Goal: Communication & Community: Answer question/provide support

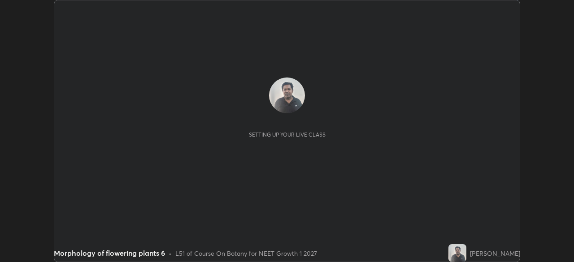
scroll to position [262, 574]
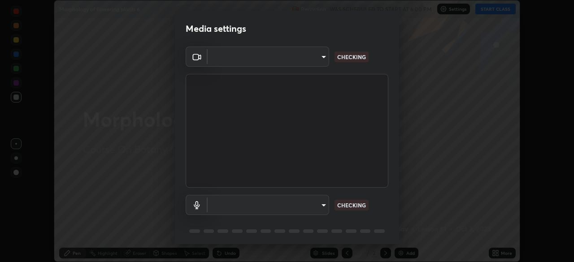
type input "72dbdc4cc3b3af6bca7f1e75d083a577e9752a5e240e0ef97287b3c987c4367e"
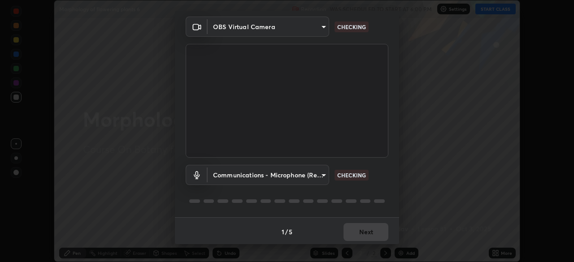
scroll to position [32, 0]
click at [298, 173] on body "Erase all Morphology of flowering plants 6 Recording WAS SCHEDULED TO START AT …" at bounding box center [287, 131] width 574 height 262
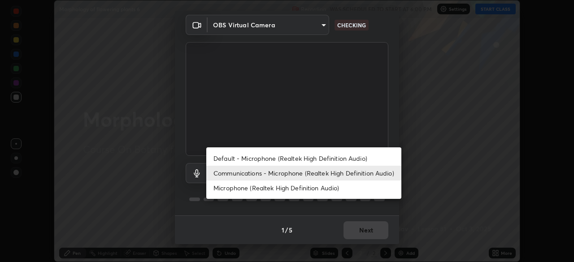
click at [318, 160] on li "Default - Microphone (Realtek High Definition Audio)" at bounding box center [303, 158] width 195 height 15
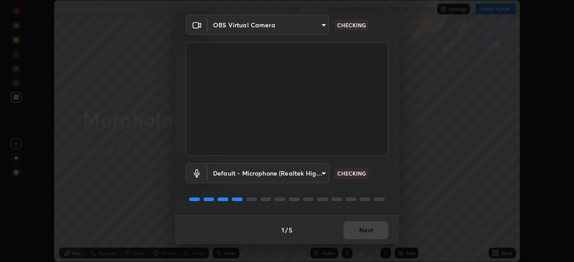
click at [311, 177] on body "Erase all Morphology of flowering plants 6 Recording WAS SCHEDULED TO START AT …" at bounding box center [287, 131] width 574 height 262
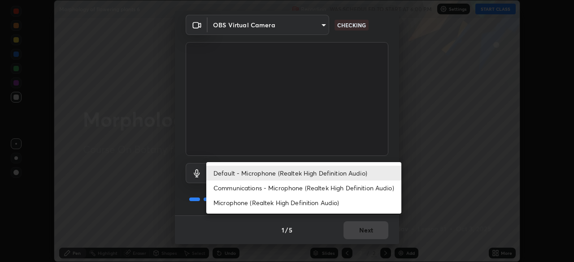
click at [340, 189] on li "Communications - Microphone (Realtek High Definition Audio)" at bounding box center [303, 188] width 195 height 15
type input "communications"
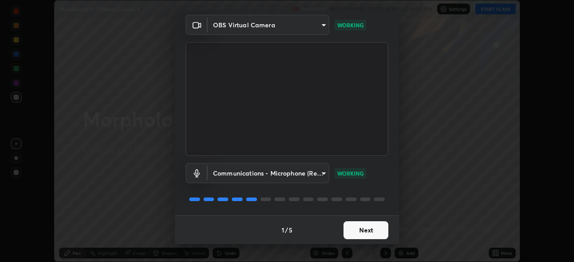
click at [377, 230] on button "Next" at bounding box center [365, 230] width 45 height 18
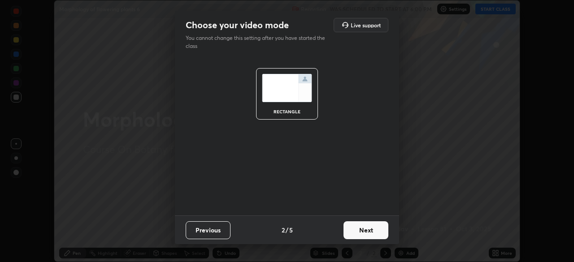
scroll to position [0, 0]
click at [376, 233] on button "Next" at bounding box center [365, 230] width 45 height 18
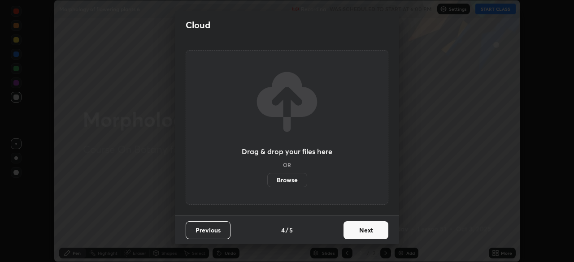
click at [378, 235] on button "Next" at bounding box center [365, 230] width 45 height 18
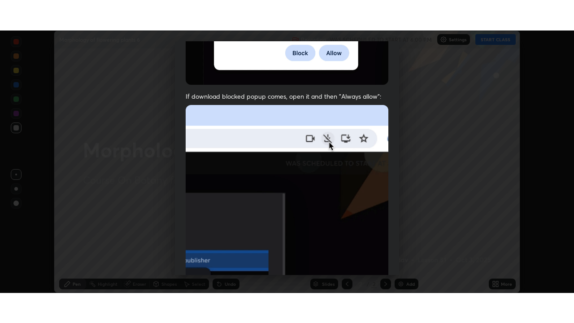
scroll to position [215, 0]
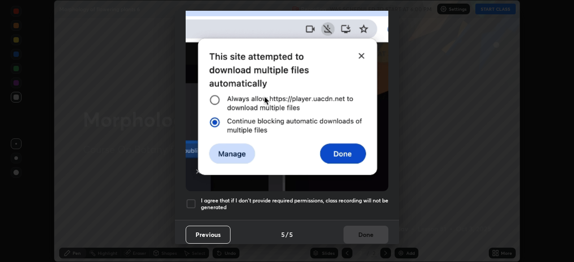
click at [367, 197] on h5 "I agree that if I don't provide required permissions, class recording will not …" at bounding box center [294, 204] width 187 height 14
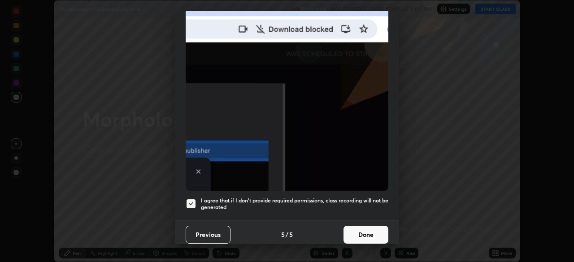
click at [375, 231] on button "Done" at bounding box center [365, 235] width 45 height 18
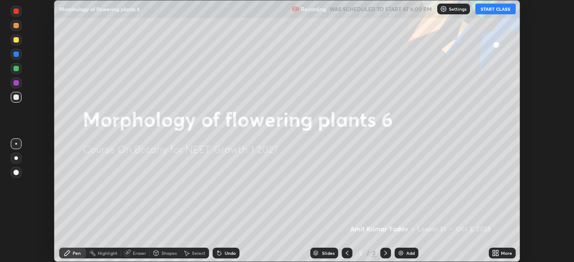
click at [501, 251] on div "More" at bounding box center [506, 253] width 11 height 4
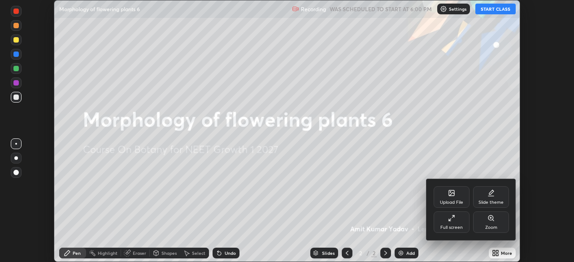
click at [456, 220] on div "Full screen" at bounding box center [451, 223] width 36 height 22
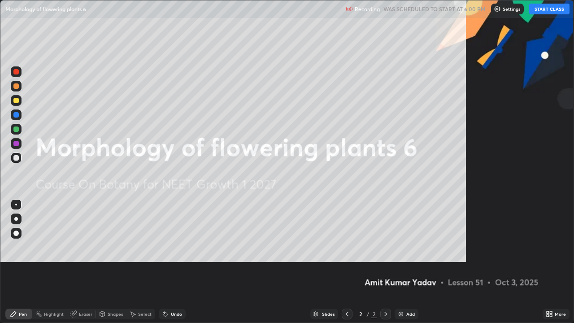
scroll to position [323, 574]
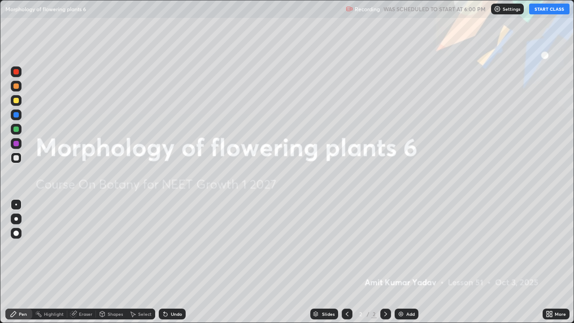
click at [550, 10] on button "START CLASS" at bounding box center [549, 9] width 40 height 11
click at [405, 262] on div "Add" at bounding box center [406, 313] width 24 height 11
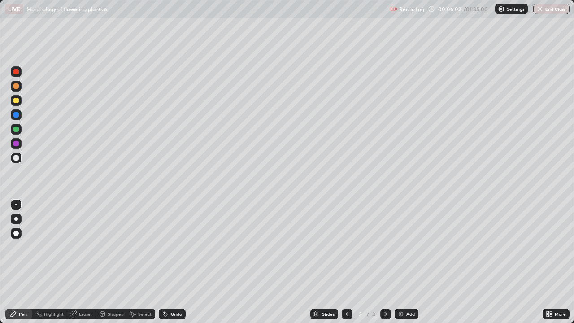
click at [89, 262] on div "Eraser" at bounding box center [85, 313] width 13 height 4
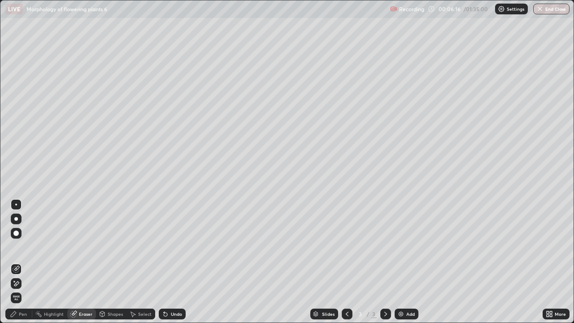
click at [27, 262] on div "Pen" at bounding box center [18, 313] width 27 height 11
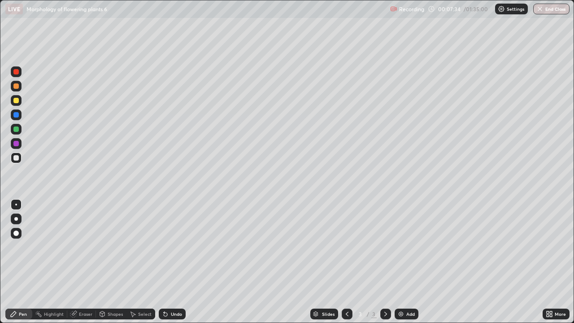
click at [88, 262] on div "Eraser" at bounding box center [85, 313] width 13 height 4
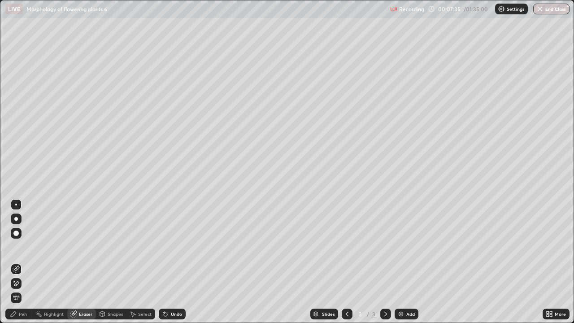
click at [27, 262] on div "Pen" at bounding box center [18, 313] width 27 height 11
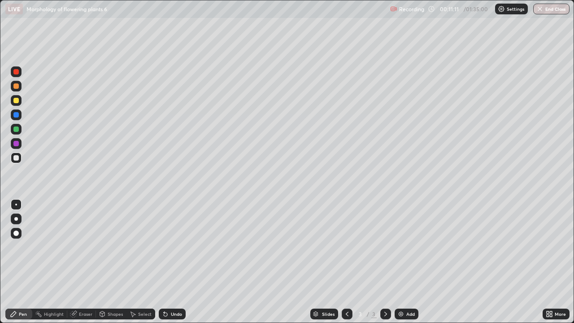
click at [87, 262] on div "Eraser" at bounding box center [81, 314] width 29 height 18
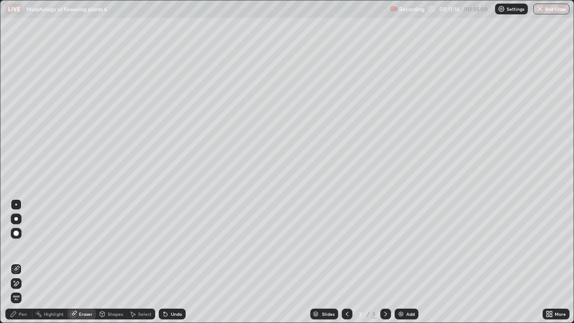
click at [28, 262] on div "Pen" at bounding box center [18, 313] width 27 height 11
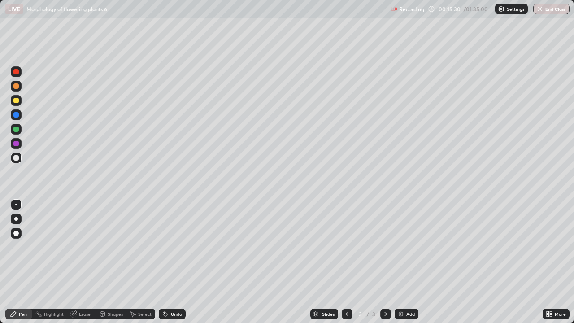
click at [403, 262] on div "Add" at bounding box center [406, 313] width 24 height 11
click at [177, 262] on div "Undo" at bounding box center [176, 313] width 11 height 4
click at [178, 262] on div "Undo" at bounding box center [176, 313] width 11 height 4
click at [83, 262] on div "Eraser" at bounding box center [85, 313] width 13 height 4
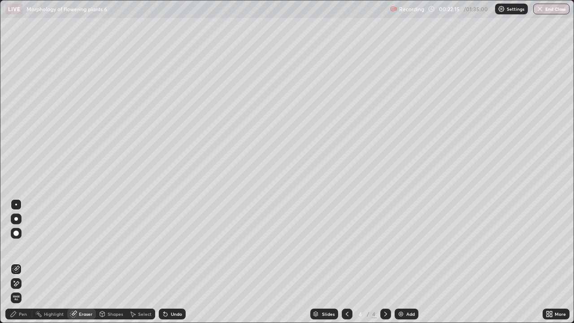
click at [23, 262] on div "Pen" at bounding box center [23, 313] width 8 height 4
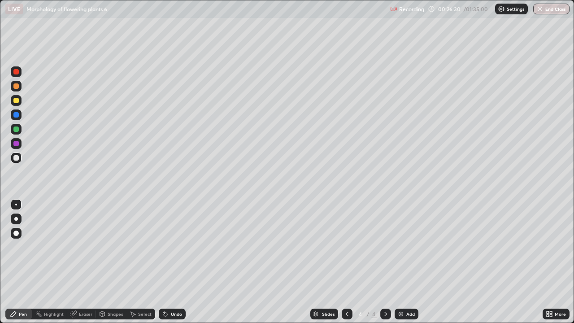
click at [412, 262] on div "Add" at bounding box center [410, 313] width 9 height 4
click at [177, 262] on div "Undo" at bounding box center [176, 313] width 11 height 4
click at [175, 262] on div "Undo" at bounding box center [176, 313] width 11 height 4
click at [172, 262] on div "Undo" at bounding box center [176, 313] width 11 height 4
click at [177, 262] on div "Undo" at bounding box center [176, 313] width 11 height 4
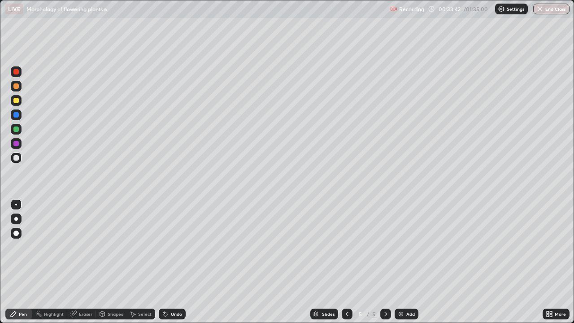
click at [410, 262] on div "Add" at bounding box center [410, 313] width 9 height 4
click at [90, 262] on div "Eraser" at bounding box center [85, 313] width 13 height 4
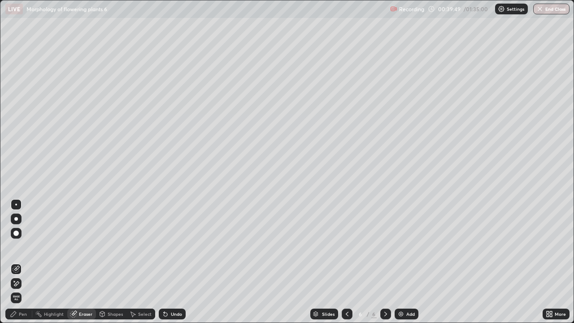
click at [28, 262] on div "Pen" at bounding box center [18, 313] width 27 height 11
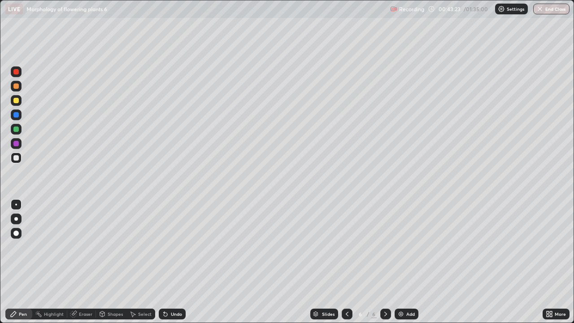
click at [402, 262] on div "Add" at bounding box center [406, 313] width 24 height 11
click at [350, 262] on div at bounding box center [346, 313] width 11 height 11
click at [410, 262] on div "Add" at bounding box center [406, 313] width 24 height 11
click at [171, 262] on div "Undo" at bounding box center [176, 313] width 11 height 4
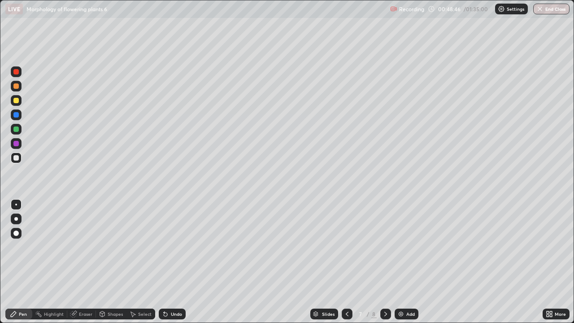
click at [181, 262] on div "Undo" at bounding box center [172, 313] width 27 height 11
click at [176, 262] on div "Undo" at bounding box center [176, 313] width 11 height 4
click at [406, 262] on div "Add" at bounding box center [410, 313] width 9 height 4
click at [388, 262] on div at bounding box center [385, 313] width 11 height 11
click at [87, 262] on div "Eraser" at bounding box center [85, 313] width 13 height 4
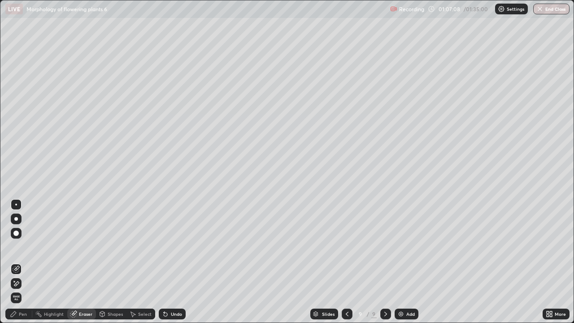
click at [26, 262] on div "Pen" at bounding box center [23, 313] width 8 height 4
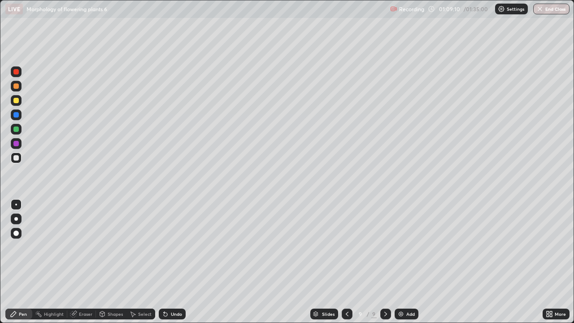
click at [178, 262] on div "Undo" at bounding box center [176, 313] width 11 height 4
click at [171, 262] on div "Undo" at bounding box center [176, 313] width 11 height 4
click at [84, 262] on div "Eraser" at bounding box center [85, 313] width 13 height 4
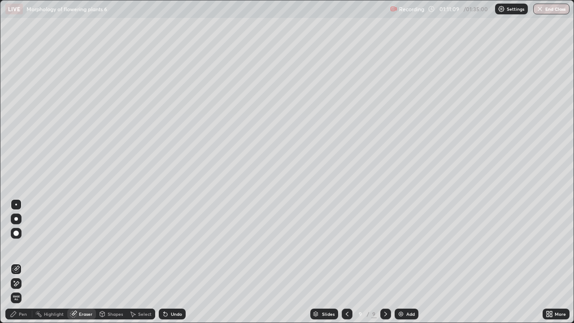
click at [22, 262] on div "Pen" at bounding box center [23, 313] width 8 height 4
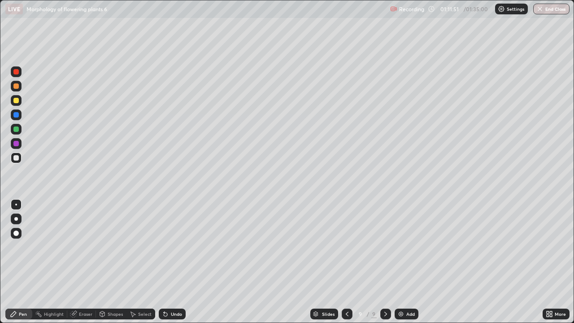
click at [171, 262] on div "Undo" at bounding box center [176, 313] width 11 height 4
click at [175, 262] on div "Undo" at bounding box center [176, 313] width 11 height 4
click at [90, 262] on div "Eraser" at bounding box center [85, 313] width 13 height 4
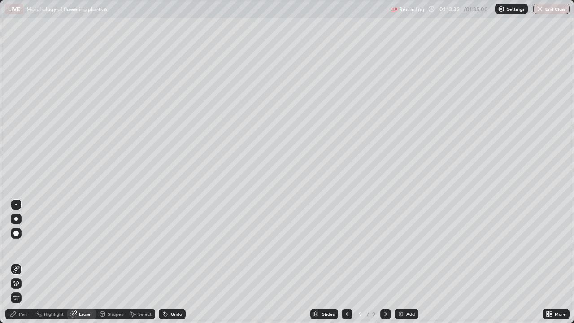
click at [26, 262] on div "Pen" at bounding box center [23, 313] width 8 height 4
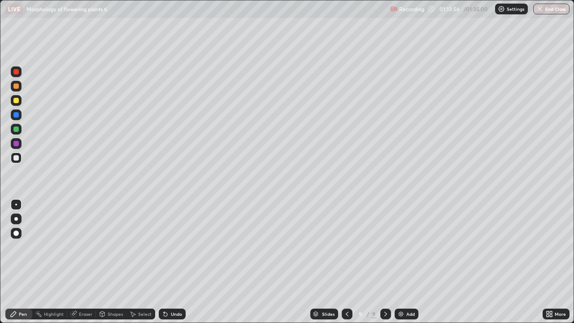
click at [178, 262] on div "Undo" at bounding box center [176, 313] width 11 height 4
click at [181, 262] on div "Undo" at bounding box center [176, 313] width 11 height 4
click at [180, 262] on div "Undo" at bounding box center [176, 313] width 11 height 4
click at [179, 262] on div "Undo" at bounding box center [176, 313] width 11 height 4
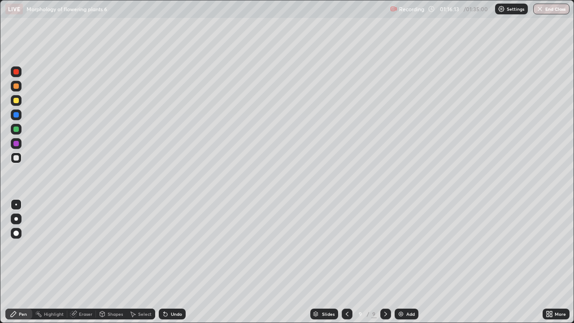
click at [175, 262] on div "Undo" at bounding box center [176, 313] width 11 height 4
click at [91, 262] on div "Eraser" at bounding box center [85, 313] width 13 height 4
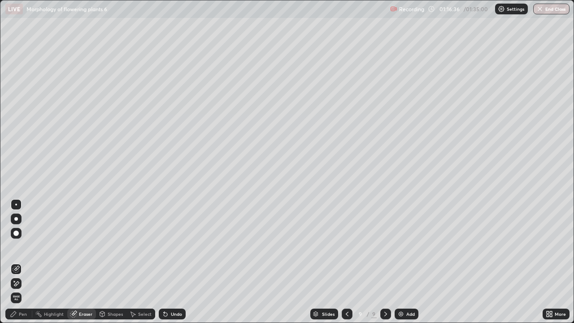
click at [23, 262] on div "Pen" at bounding box center [18, 313] width 27 height 11
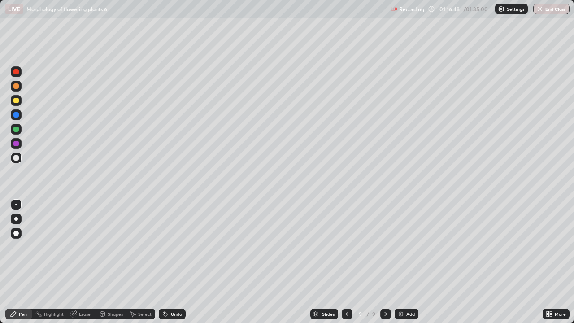
click at [573, 180] on div "Setting up your live class" at bounding box center [287, 161] width 574 height 323
click at [410, 262] on div "Add" at bounding box center [406, 313] width 24 height 11
click at [345, 262] on icon at bounding box center [346, 313] width 7 height 7
click at [385, 262] on icon at bounding box center [385, 313] width 3 height 4
click at [173, 262] on div "Undo" at bounding box center [176, 313] width 11 height 4
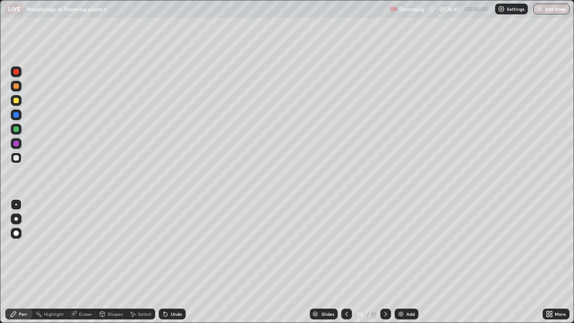
click at [178, 262] on div "Undo" at bounding box center [176, 313] width 11 height 4
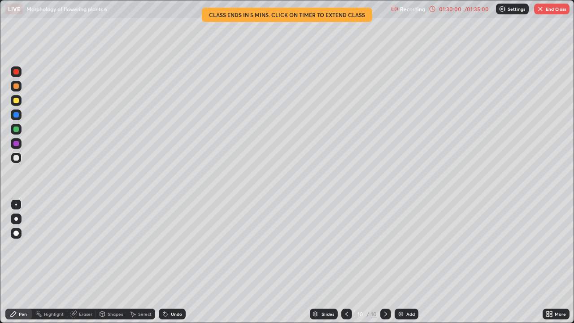
click at [406, 262] on div "Add" at bounding box center [406, 313] width 24 height 11
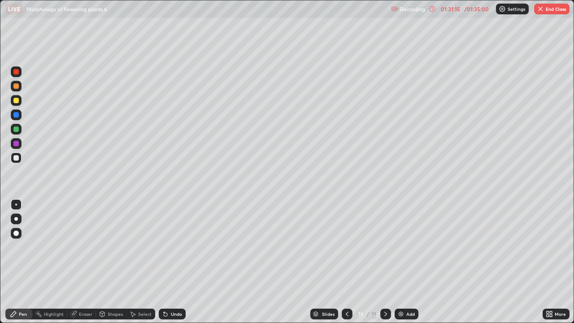
click at [177, 262] on div "Undo" at bounding box center [176, 313] width 11 height 4
click at [175, 262] on div "Undo" at bounding box center [172, 313] width 27 height 11
click at [177, 262] on div "Undo" at bounding box center [176, 313] width 11 height 4
click at [174, 262] on div "Undo" at bounding box center [176, 313] width 11 height 4
click at [175, 262] on div "Undo" at bounding box center [176, 313] width 11 height 4
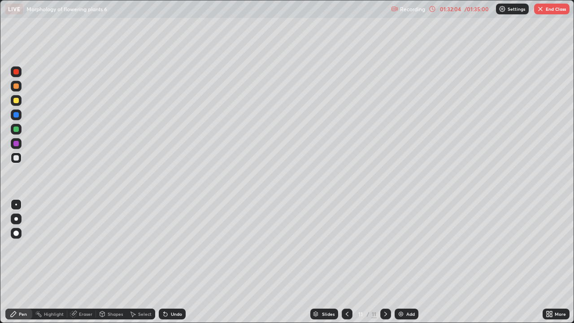
click at [172, 262] on div "Undo" at bounding box center [176, 313] width 11 height 4
click at [171, 262] on div "Undo" at bounding box center [176, 313] width 11 height 4
click at [345, 262] on icon at bounding box center [346, 313] width 3 height 4
click at [347, 262] on icon at bounding box center [346, 313] width 7 height 7
click at [345, 262] on icon at bounding box center [346, 313] width 7 height 7
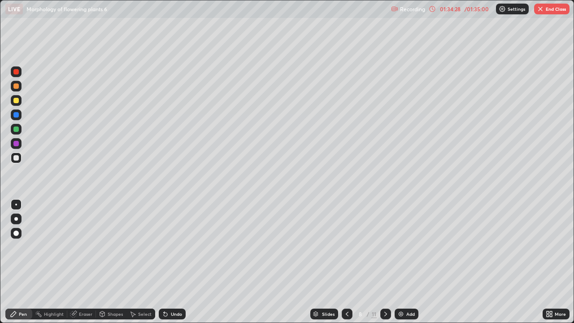
click at [345, 262] on icon at bounding box center [346, 313] width 7 height 7
click at [345, 262] on icon at bounding box center [346, 313] width 3 height 4
click at [346, 262] on icon at bounding box center [346, 313] width 7 height 7
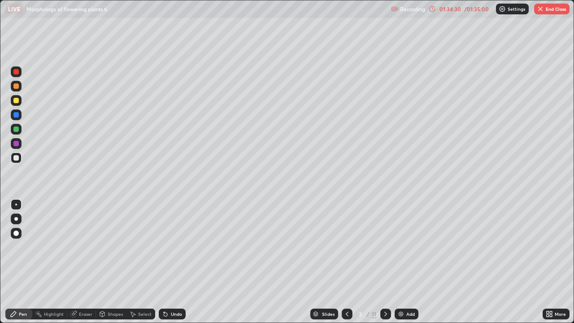
click at [346, 262] on icon at bounding box center [346, 313] width 3 height 4
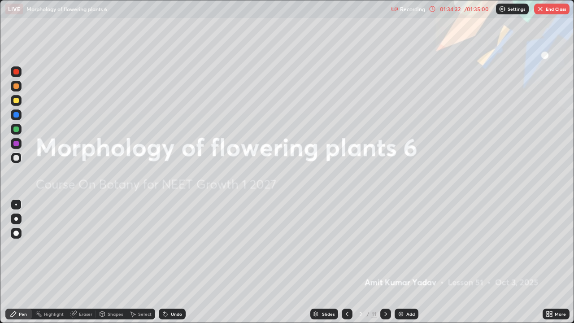
click at [384, 262] on icon at bounding box center [385, 313] width 7 height 7
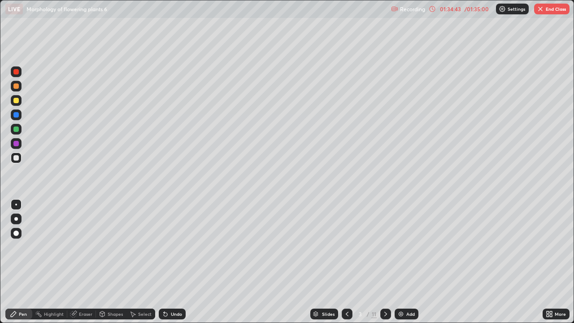
click at [385, 262] on icon at bounding box center [385, 313] width 7 height 7
click at [384, 262] on icon at bounding box center [385, 313] width 7 height 7
click at [383, 262] on icon at bounding box center [385, 313] width 7 height 7
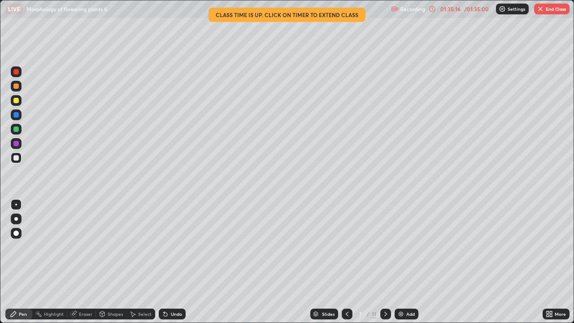
click at [386, 262] on icon at bounding box center [385, 313] width 7 height 7
click at [384, 262] on icon at bounding box center [385, 313] width 7 height 7
click at [545, 8] on button "End Class" at bounding box center [551, 9] width 35 height 11
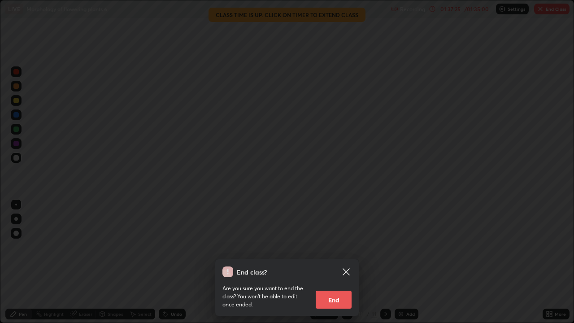
click at [340, 262] on button "End" at bounding box center [333, 299] width 36 height 18
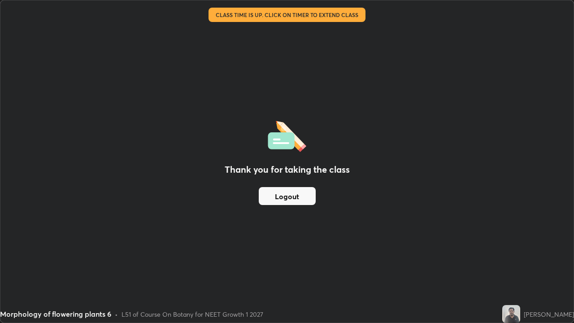
click at [301, 197] on button "Logout" at bounding box center [287, 196] width 57 height 18
